Goal: Find specific page/section: Find specific page/section

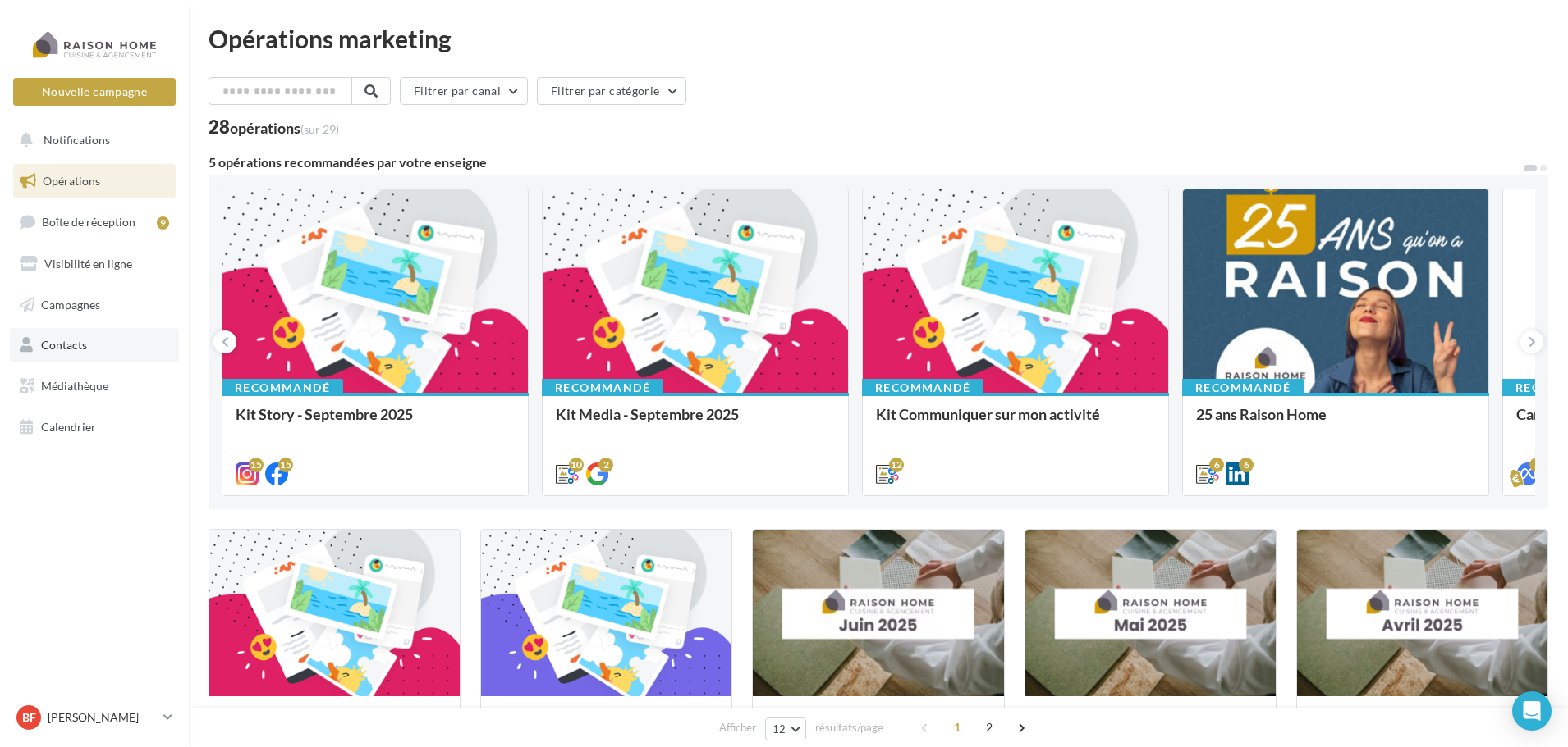
click at [94, 354] on link "Contacts" at bounding box center [94, 345] width 169 height 35
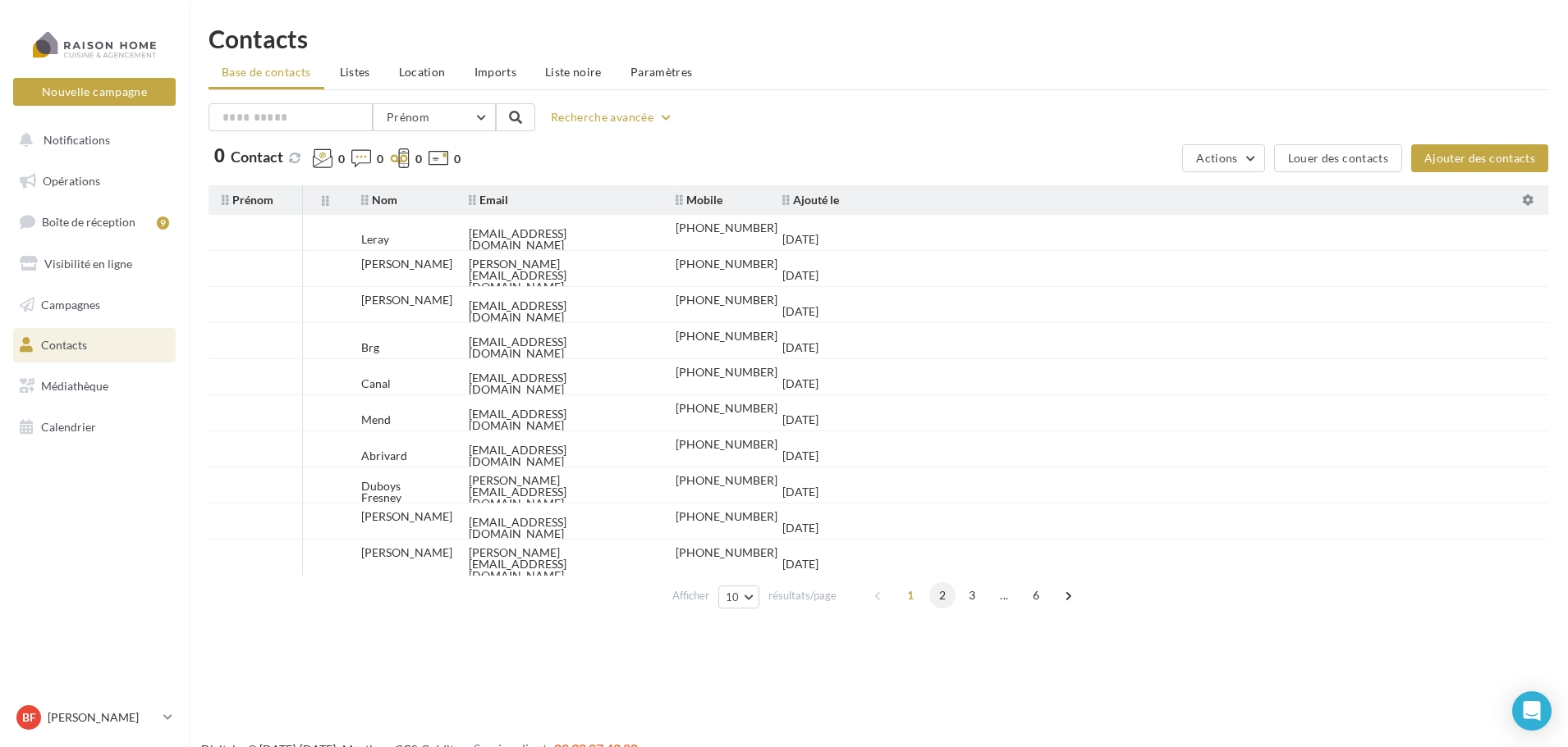
click at [935, 593] on span "2" at bounding box center [942, 595] width 26 height 26
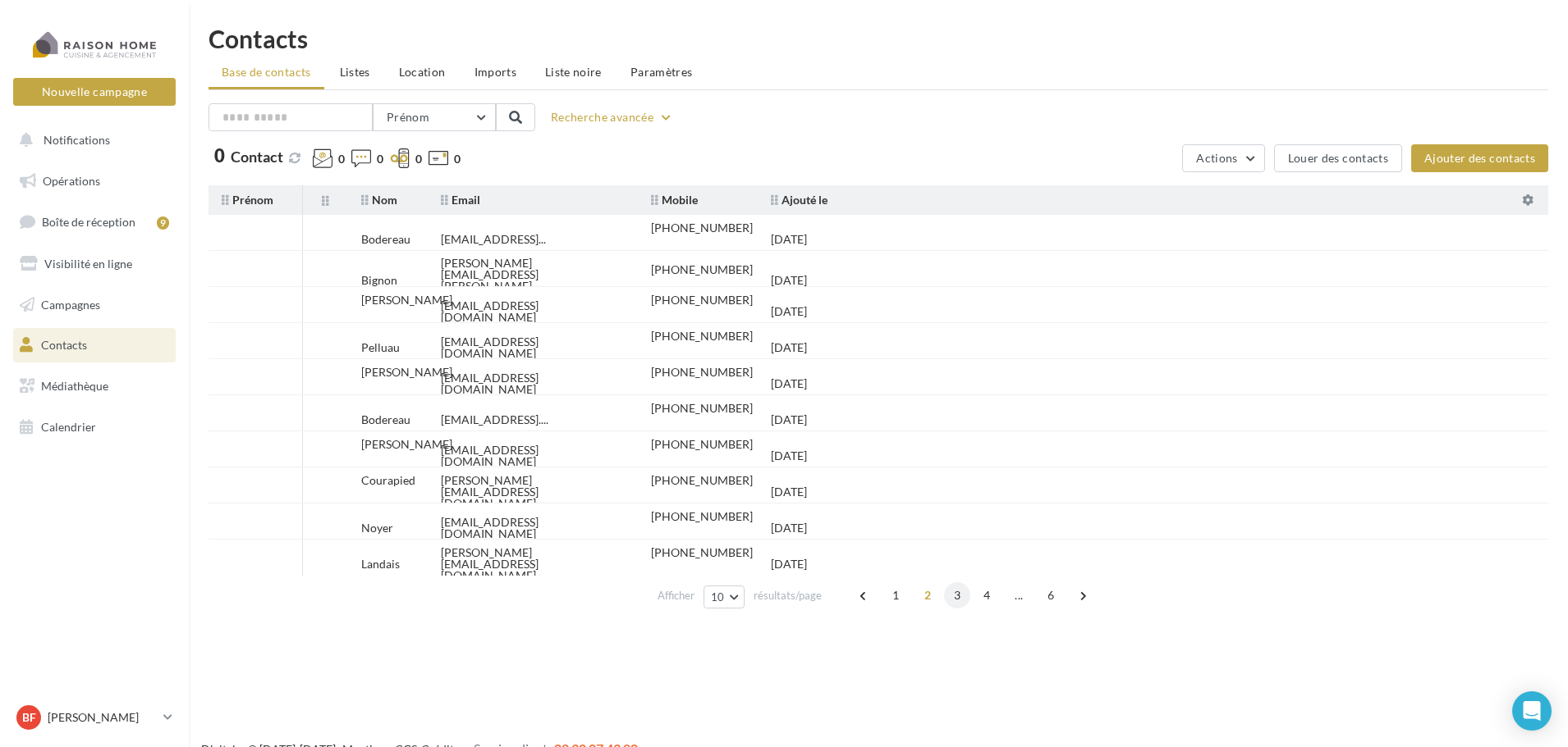
click at [954, 597] on span "3" at bounding box center [957, 595] width 26 height 26
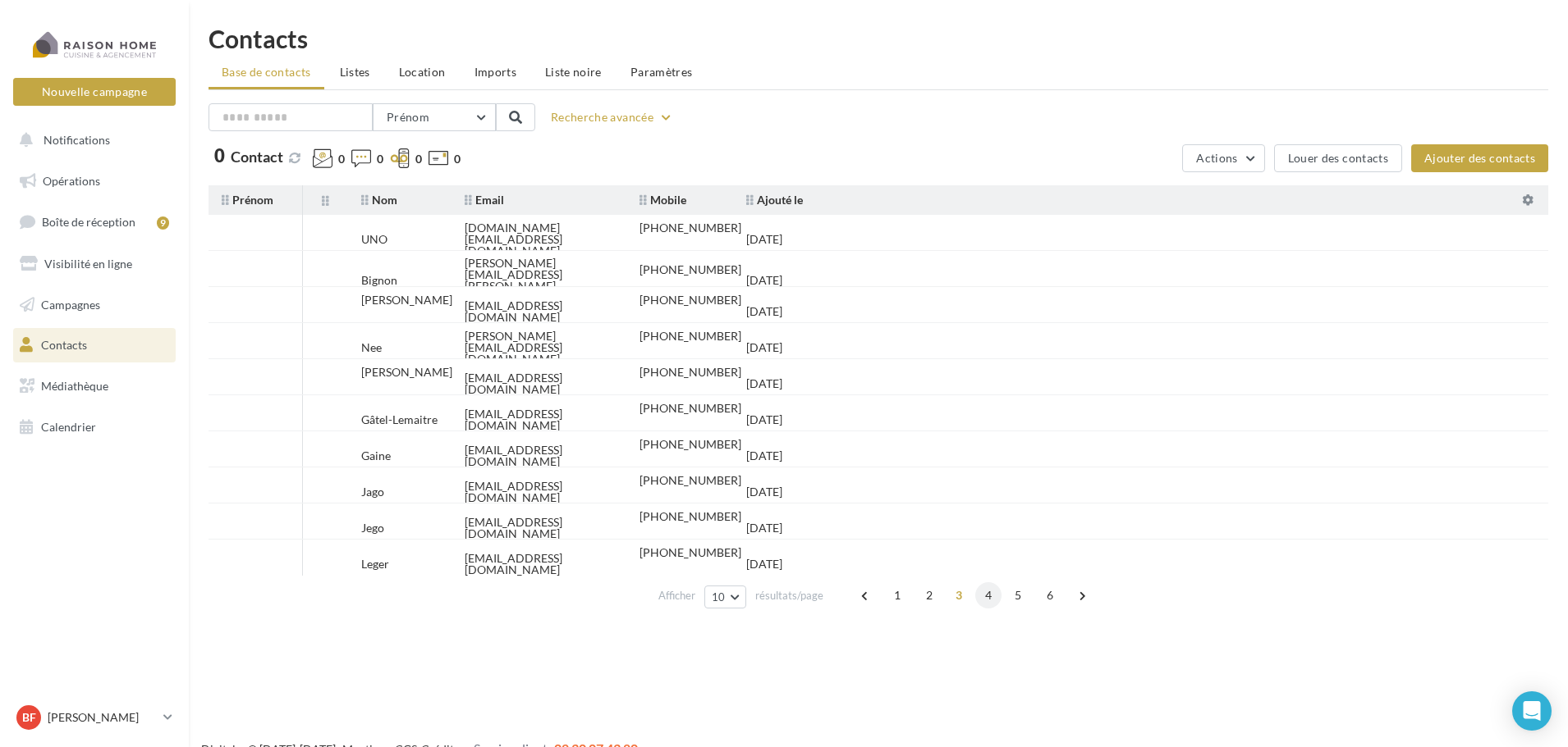
click at [993, 598] on span "4" at bounding box center [987, 595] width 26 height 26
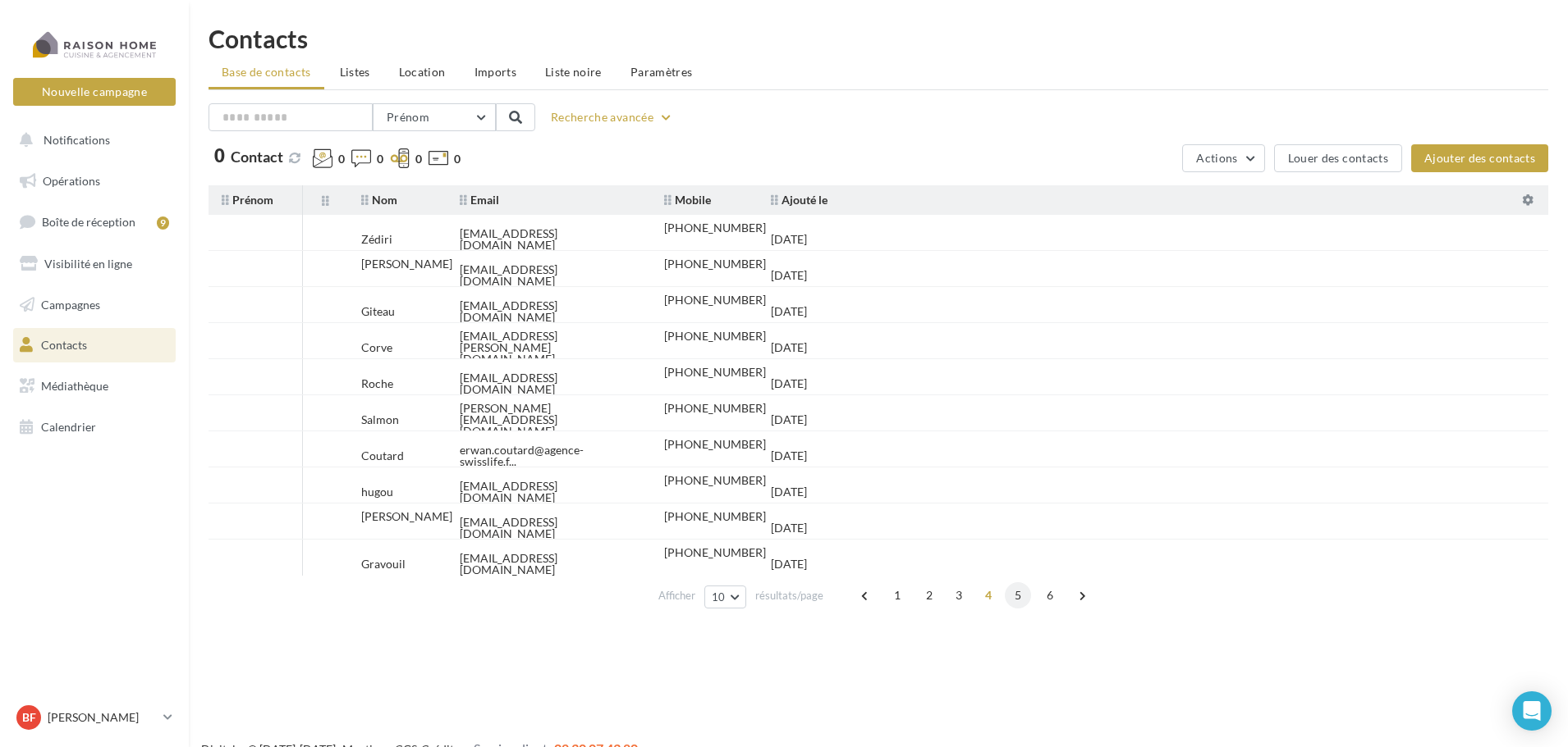
click at [1021, 598] on span "5" at bounding box center [1017, 595] width 26 height 26
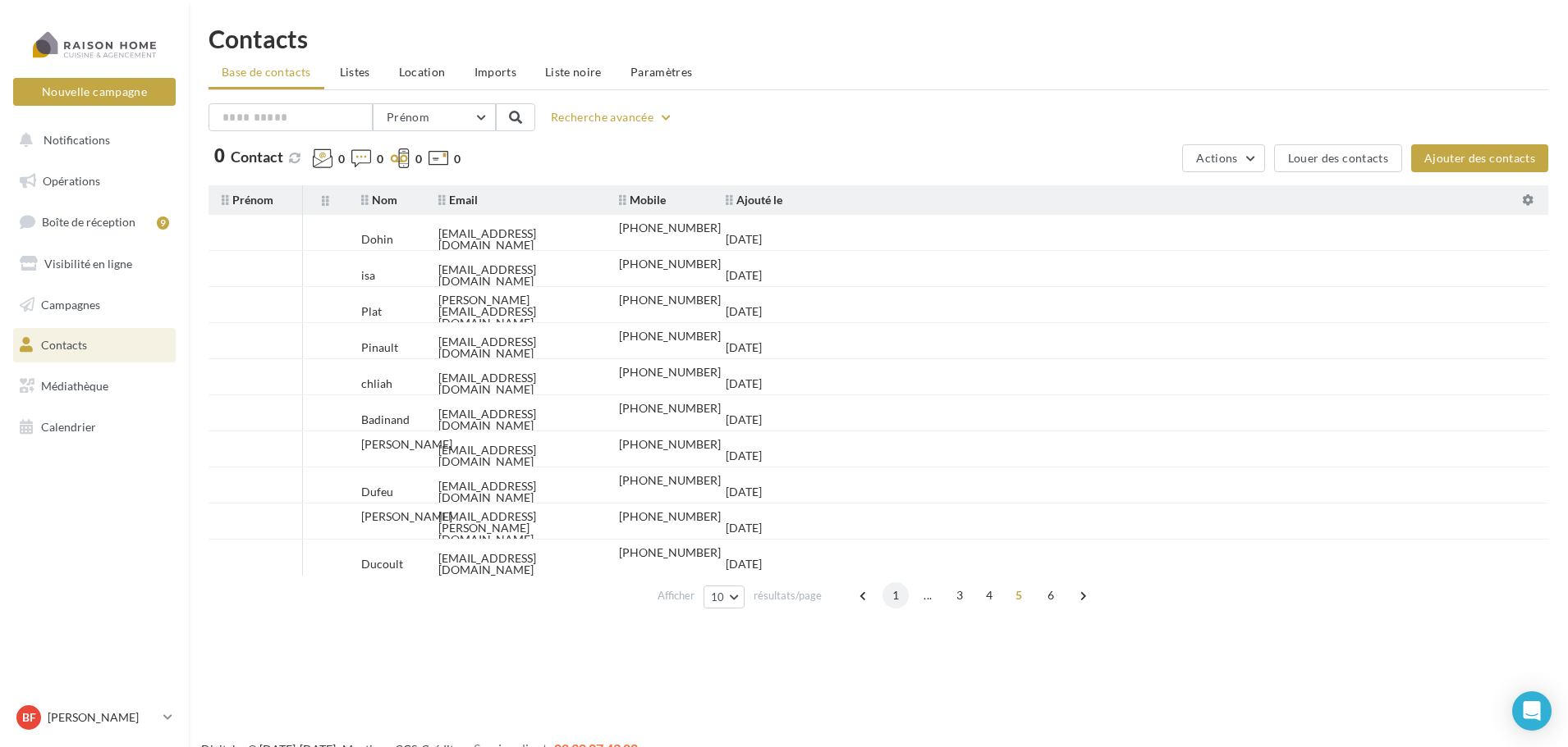
click at [895, 592] on span "1" at bounding box center [895, 595] width 26 height 26
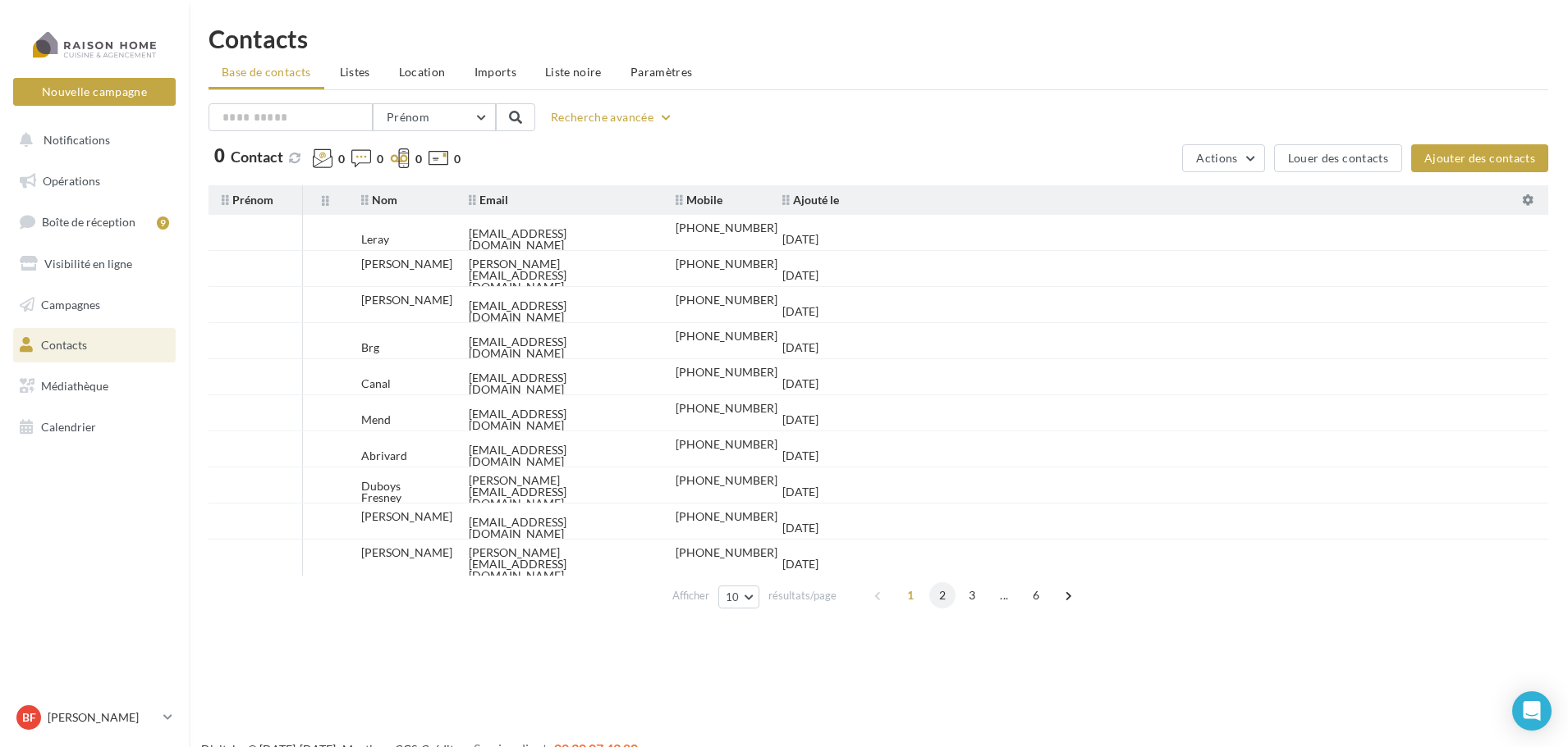
click at [940, 595] on span "2" at bounding box center [942, 595] width 26 height 26
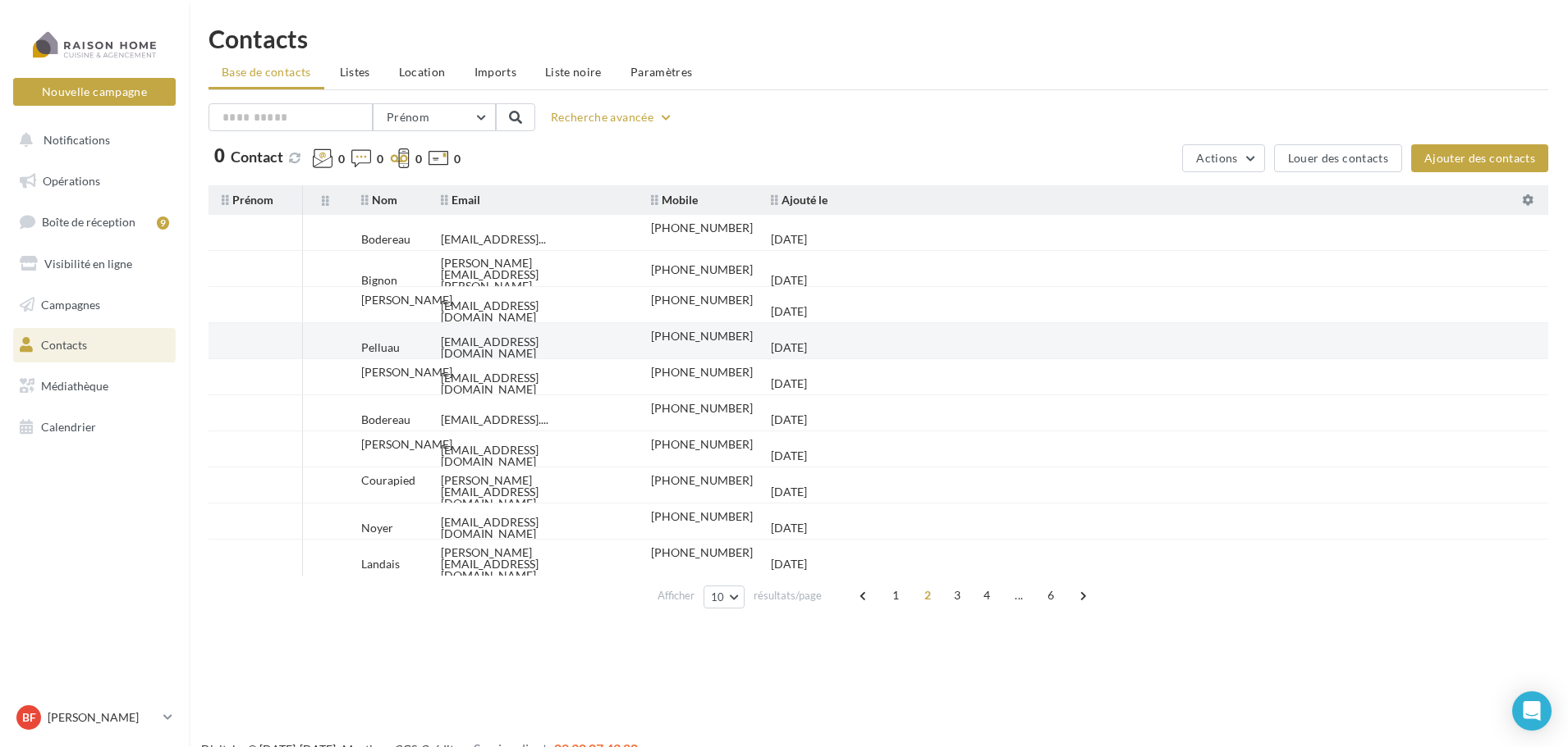
drag, startPoint x: 611, startPoint y: 341, endPoint x: 429, endPoint y: 347, distance: 182.1
click at [429, 347] on td "[EMAIL_ADDRESS][DOMAIN_NAME]" at bounding box center [533, 348] width 210 height 36
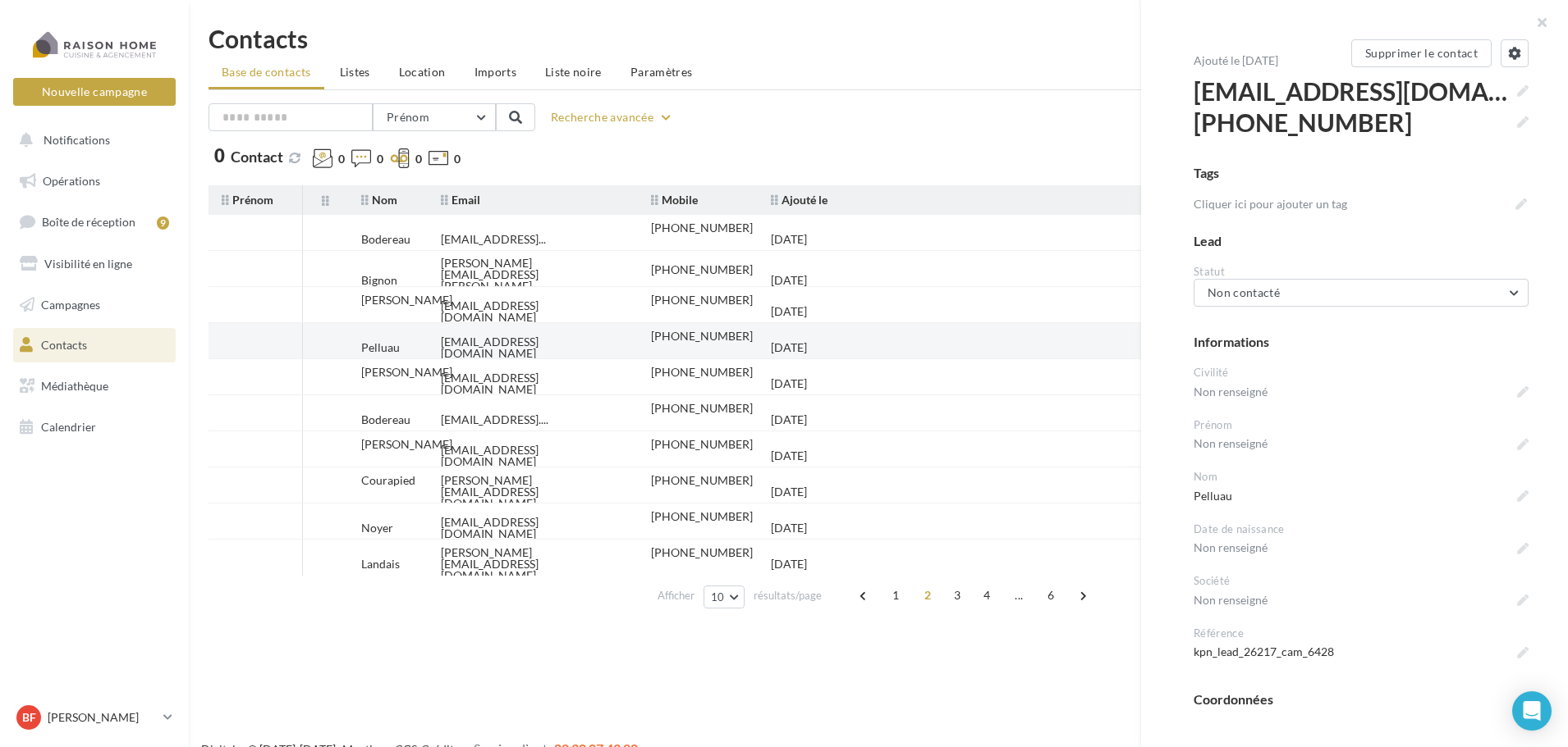
copy div "[EMAIL_ADDRESS][DOMAIN_NAME]"
